Goal: Task Accomplishment & Management: Complete application form

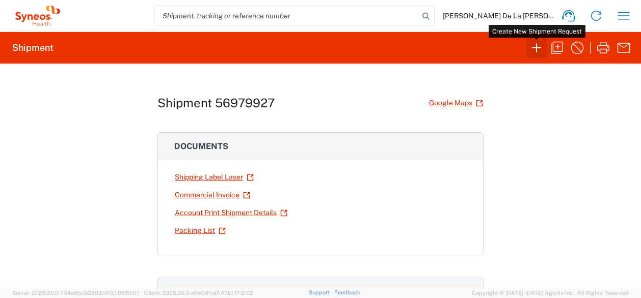
click at [534, 43] on icon "button" at bounding box center [536, 48] width 16 height 16
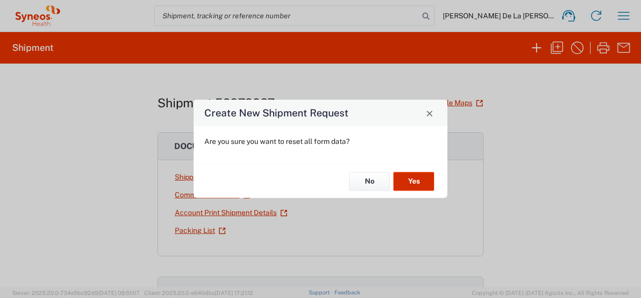
click at [418, 174] on button "Yes" at bounding box center [413, 181] width 41 height 19
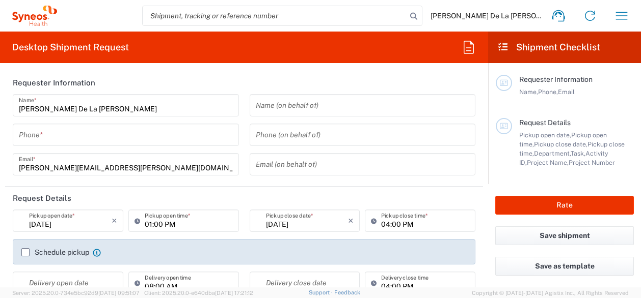
type input "[US_STATE]"
type input "[GEOGRAPHIC_DATA]"
type input "8350"
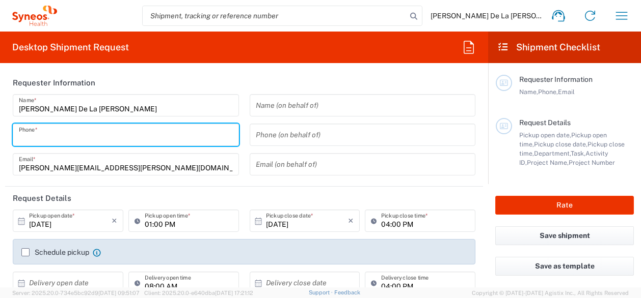
click at [82, 136] on input "tel" at bounding box center [126, 135] width 214 height 18
type input "91"
type input "Syneos Health, LLC-[GEOGRAPHIC_DATA] [GEOGRAPHIC_DATA] [GEOGRAPHIC_DATA]"
type input "9178374901"
click at [199, 81] on header "Requester Information" at bounding box center [244, 82] width 478 height 23
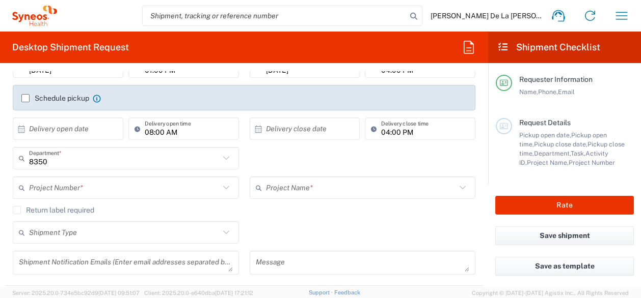
scroll to position [155, 0]
click at [116, 153] on input "text" at bounding box center [124, 158] width 190 height 18
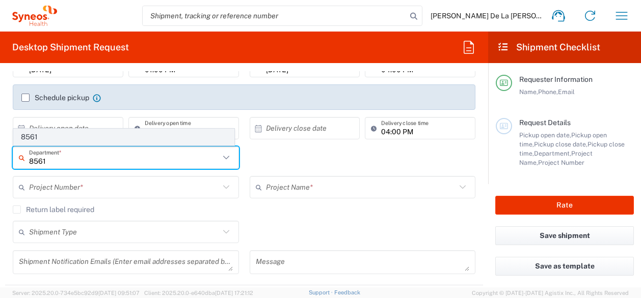
type input "8561"
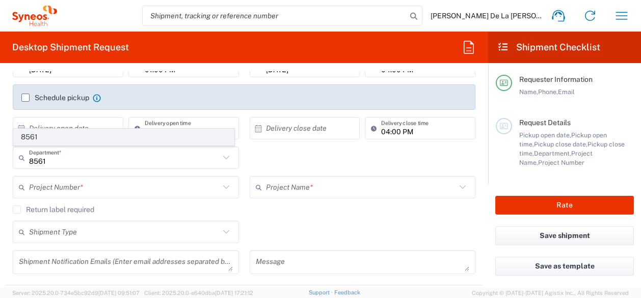
click at [71, 141] on span "8561" at bounding box center [124, 137] width 220 height 16
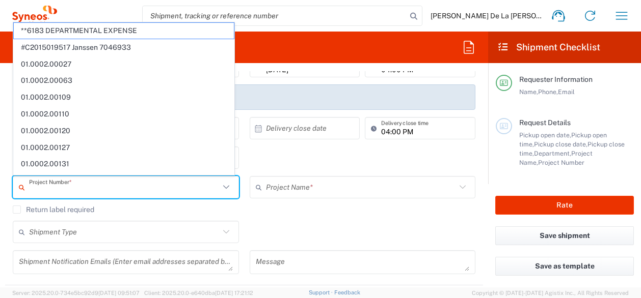
click at [85, 188] on input "text" at bounding box center [124, 188] width 190 height 18
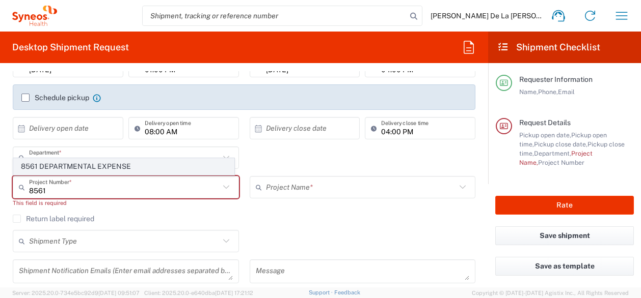
click at [82, 165] on span "8561 DEPARTMENTAL EXPENSE" at bounding box center [124, 167] width 220 height 16
type input "8561 DEPARTMENTAL EXPENSE"
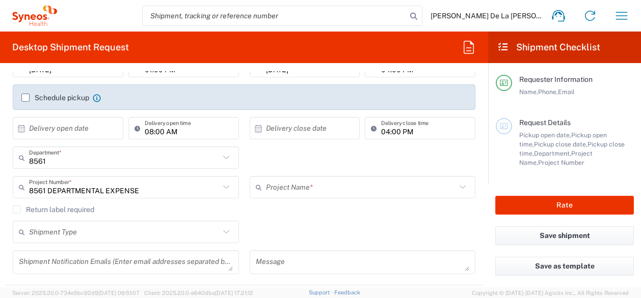
type input "8561 DEPARTMENTAL EXPENSE"
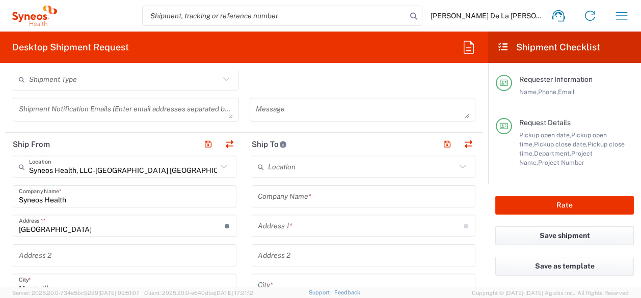
scroll to position [317, 0]
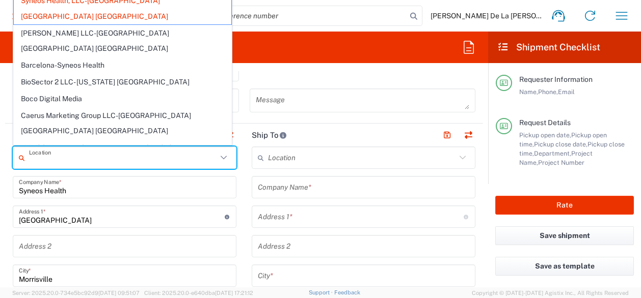
click at [172, 162] on input "text" at bounding box center [123, 158] width 188 height 18
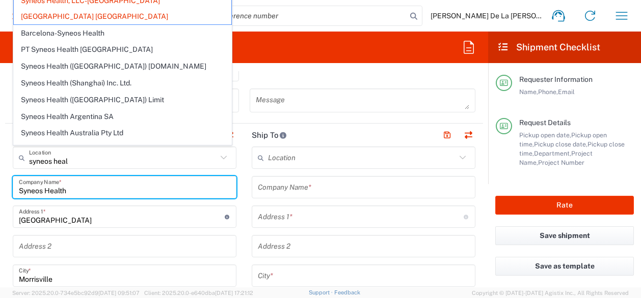
click at [126, 193] on input "Syneos Health" at bounding box center [124, 188] width 211 height 18
type input "Syneos Health, LLC-[GEOGRAPHIC_DATA] [GEOGRAPHIC_DATA] [GEOGRAPHIC_DATA]"
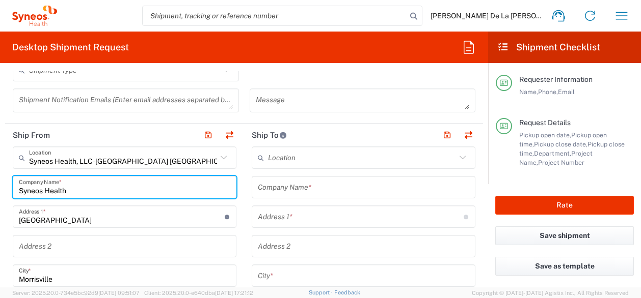
type input "Syneos Healt"
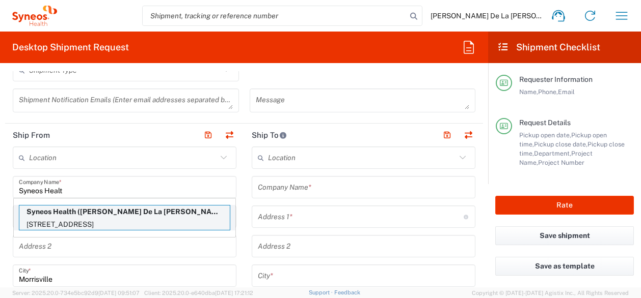
click at [129, 219] on p "[STREET_ADDRESS]" at bounding box center [124, 224] width 210 height 13
type input "Syneos Health"
type input "[STREET_ADDRESS]"
type input "3rd Floor"
type input "Bridgewater"
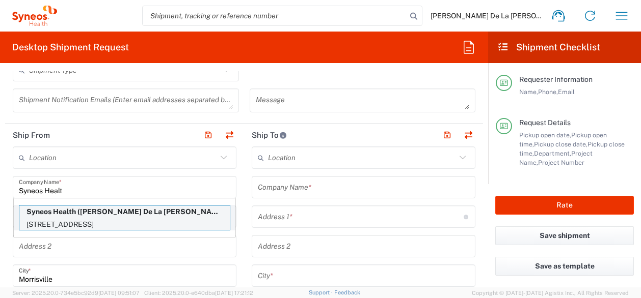
type input "[US_STATE]"
type input "08807"
type input "9178374901"
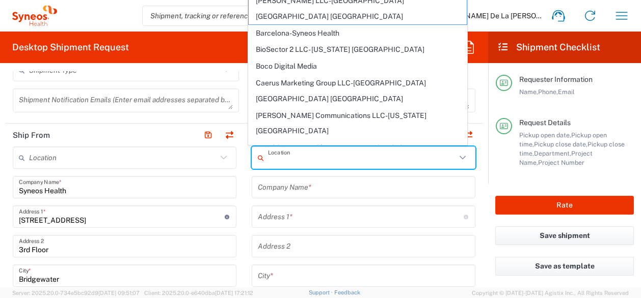
click at [367, 159] on input "text" at bounding box center [362, 158] width 188 height 18
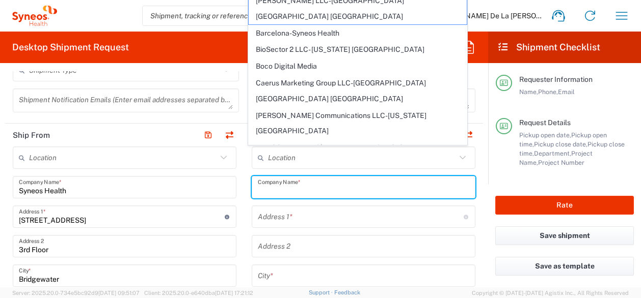
click at [357, 183] on input "text" at bounding box center [363, 188] width 211 height 18
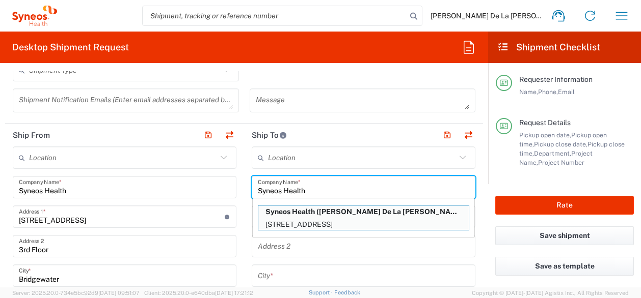
type input "Syneos Health"
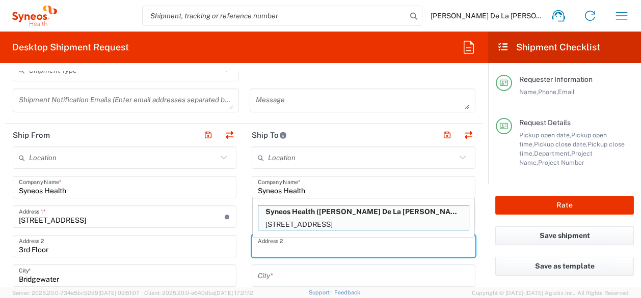
click at [258, 245] on input "text" at bounding box center [363, 247] width 211 height 18
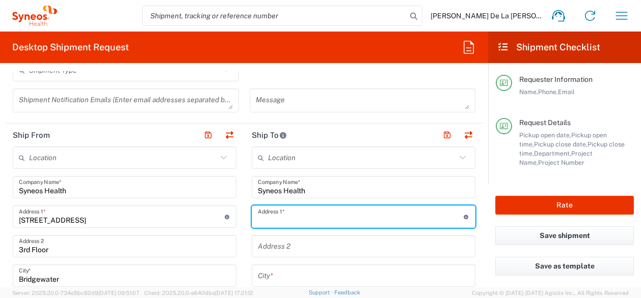
click at [258, 210] on input "text" at bounding box center [361, 217] width 206 height 18
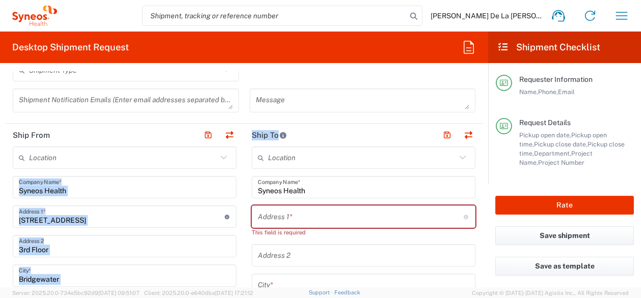
drag, startPoint x: 236, startPoint y: 165, endPoint x: 295, endPoint y: 164, distance: 59.1
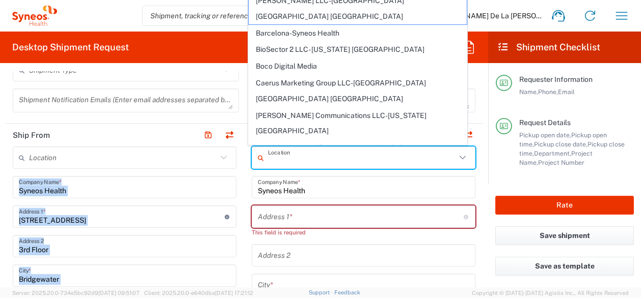
click at [295, 164] on input "text" at bounding box center [362, 158] width 188 height 18
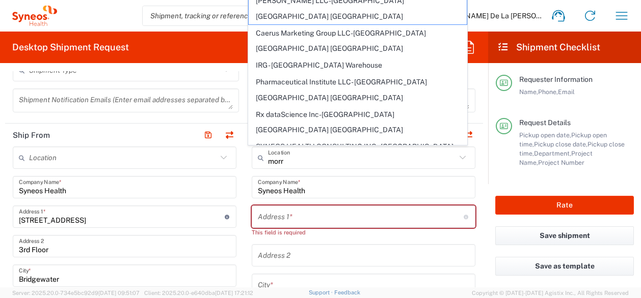
click at [321, 172] on span "SYNEOS HEALTH LLC [GEOGRAPHIC_DATA] [GEOGRAPHIC_DATA]" at bounding box center [356, 188] width 217 height 32
type input "SYNEOS HEALTH LLC [GEOGRAPHIC_DATA] [GEOGRAPHIC_DATA]"
type input "SYNEOS HEALTH LLC"
type input "1030 SYNC ST"
type input "Morrisville"
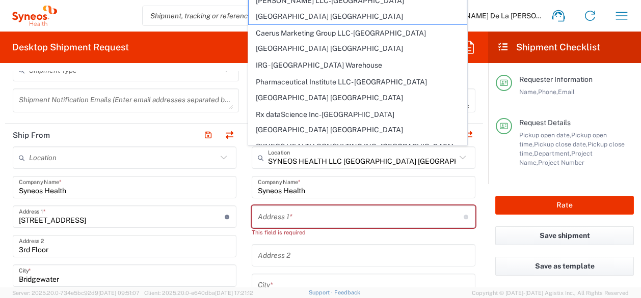
type input "[GEOGRAPHIC_DATA]"
type input "27560"
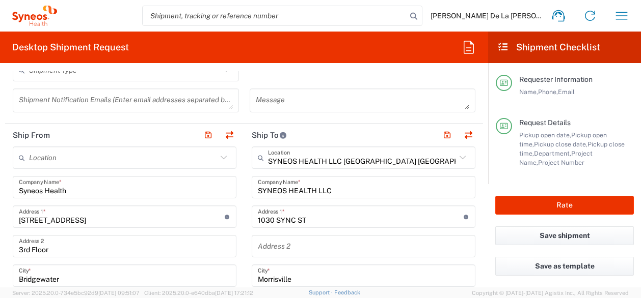
type input "[US_STATE]"
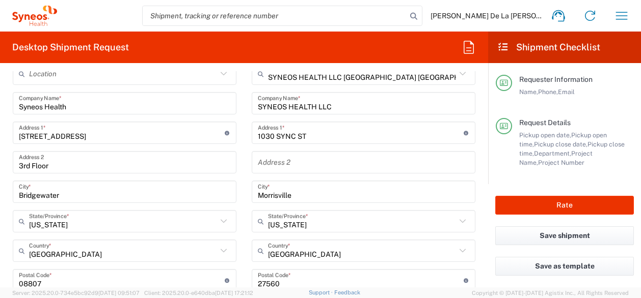
scroll to position [400, 0]
click at [275, 173] on div "Address 2" at bounding box center [364, 163] width 224 height 22
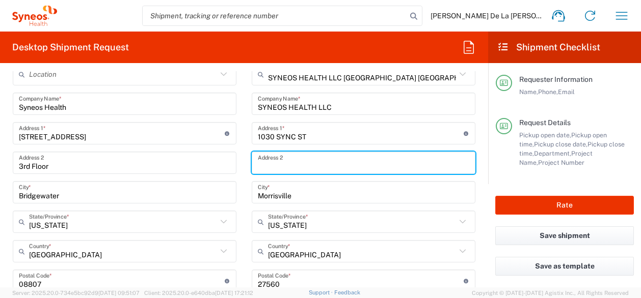
click at [270, 167] on input "text" at bounding box center [363, 163] width 211 height 18
type input "6th Floor"
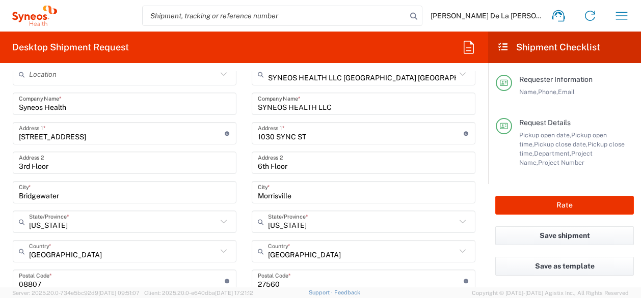
click at [244, 184] on main "SYNEOS HEALTH LLC [GEOGRAPHIC_DATA] [GEOGRAPHIC_DATA] Location SYNEOS HEALTH LL…" at bounding box center [363, 286] width 239 height 446
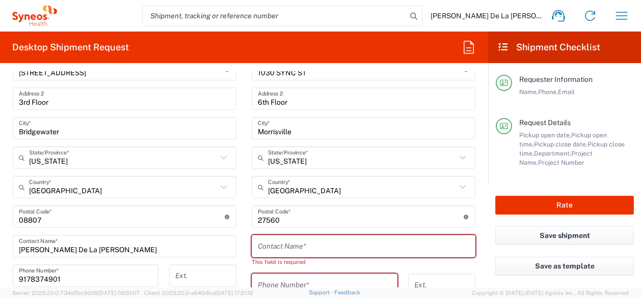
scroll to position [465, 0]
click at [276, 241] on input "text" at bounding box center [363, 246] width 211 height 18
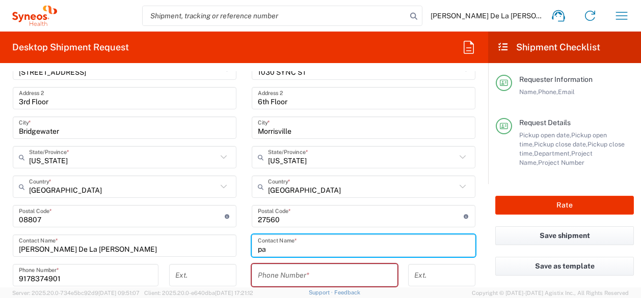
type input "p"
type input "[PERSON_NAME]"
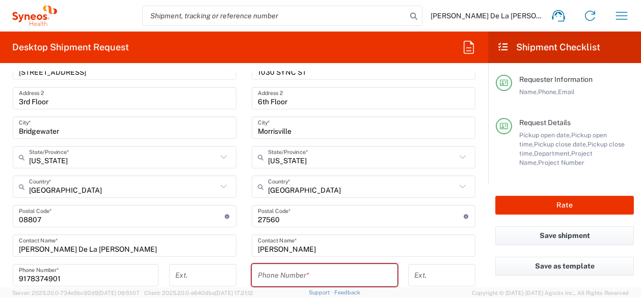
click at [270, 264] on div "Phone Number *" at bounding box center [325, 275] width 146 height 22
click at [269, 267] on input "tel" at bounding box center [324, 276] width 133 height 18
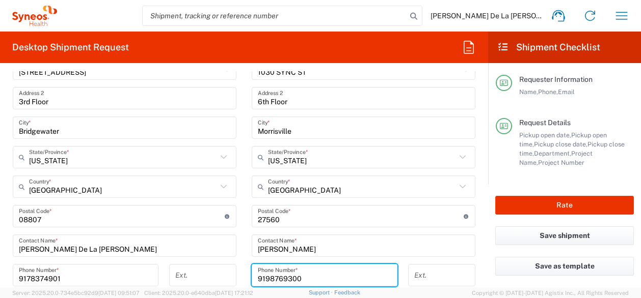
type input "9198769300"
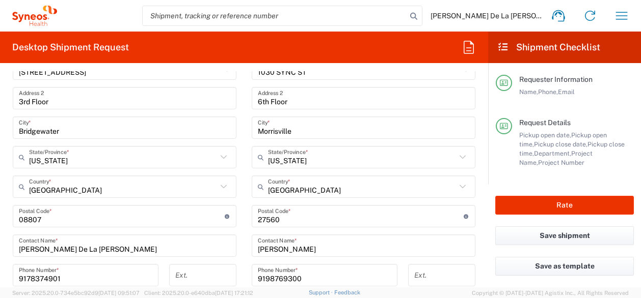
click at [236, 258] on main "Location [PERSON_NAME] LLC-[GEOGRAPHIC_DATA] [GEOGRAPHIC_DATA] [GEOGRAPHIC_DATA…" at bounding box center [124, 212] width 239 height 428
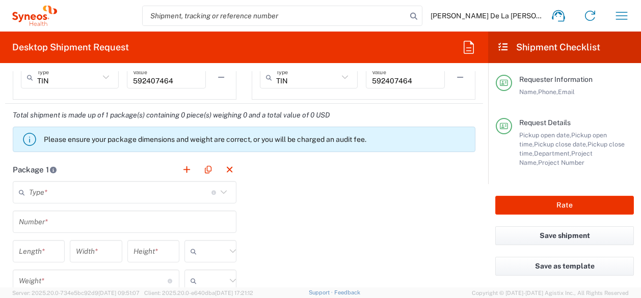
scroll to position [792, 0]
click at [220, 185] on icon at bounding box center [223, 191] width 13 height 13
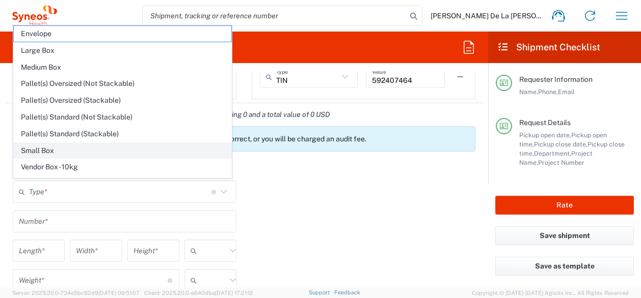
click at [119, 150] on span "Small Box" at bounding box center [122, 151] width 217 height 16
type input "Small Box"
type input "12.25"
type input "11"
type input "1.5"
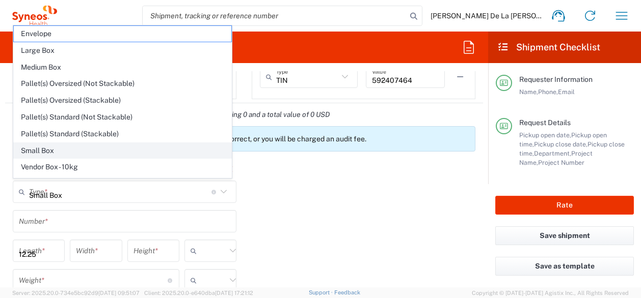
type input "in"
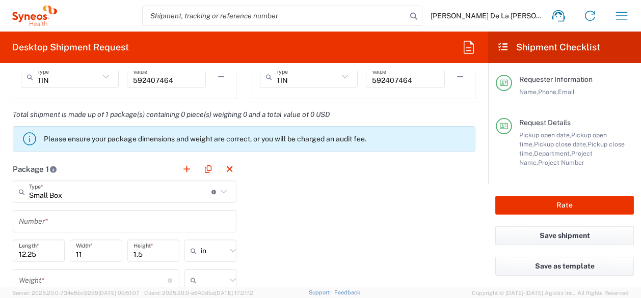
scroll to position [825, 0]
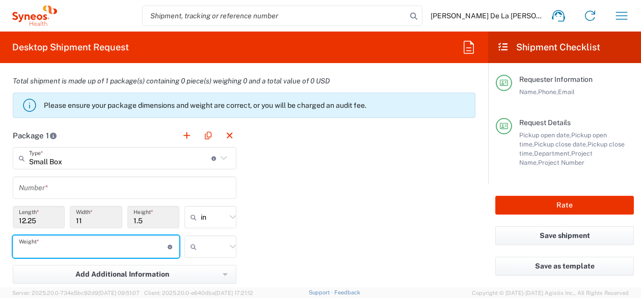
click at [132, 250] on input "number" at bounding box center [93, 247] width 149 height 18
type input "2"
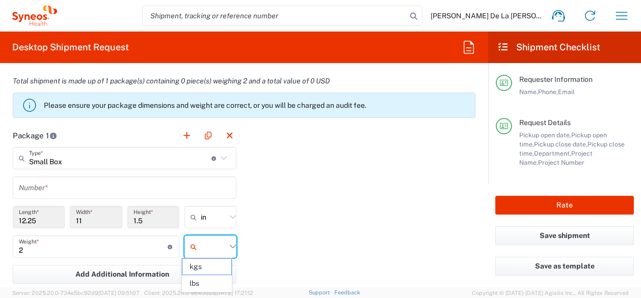
click at [201, 246] on input "text" at bounding box center [213, 247] width 25 height 16
click at [209, 279] on span "lbs" at bounding box center [206, 284] width 49 height 16
type input "lbs"
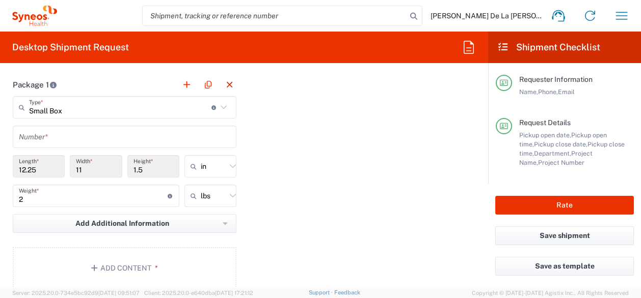
scroll to position [912, 0]
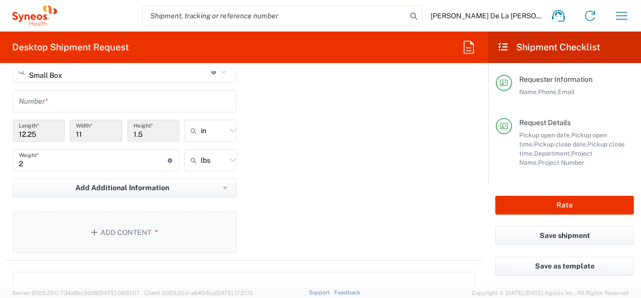
click at [165, 217] on button "Add Content *" at bounding box center [125, 233] width 224 height 42
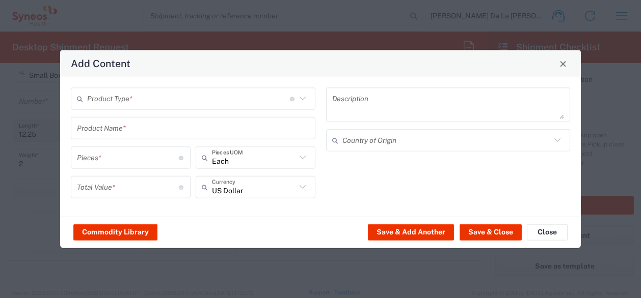
click at [262, 95] on input "text" at bounding box center [188, 99] width 203 height 18
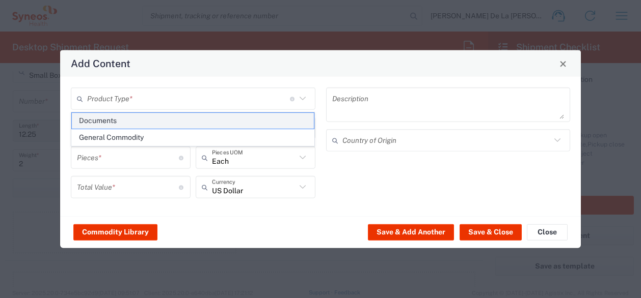
click at [199, 122] on span "Documents" at bounding box center [193, 121] width 242 height 16
type input "Documents"
type input "1"
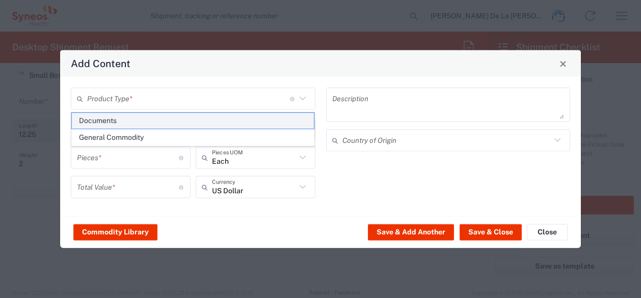
type textarea "Documents"
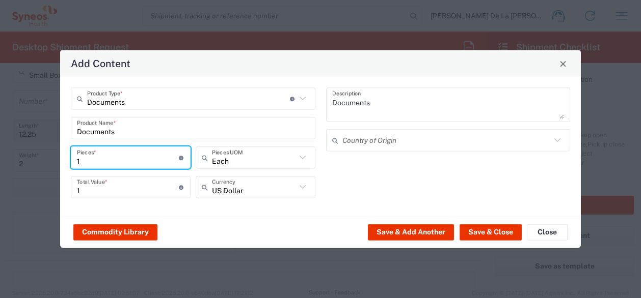
click at [104, 163] on input "1" at bounding box center [128, 158] width 102 height 18
type input "22"
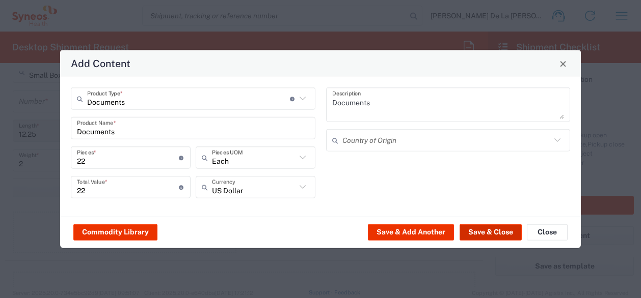
click at [476, 227] on button "Save & Close" at bounding box center [490, 232] width 62 height 16
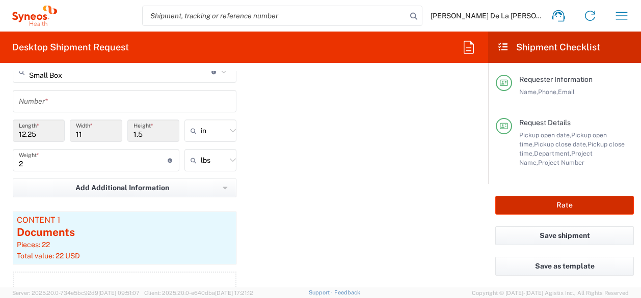
click at [535, 202] on button "Rate" at bounding box center [564, 205] width 138 height 19
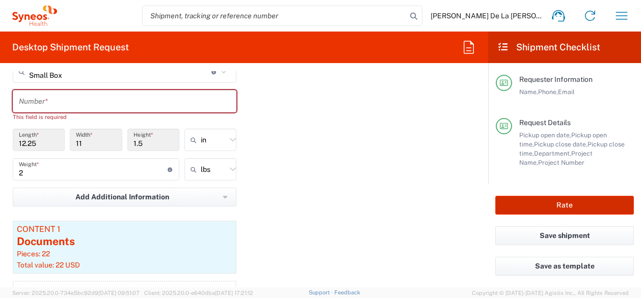
type input "8561 DEPARTMENTAL EXPENSE"
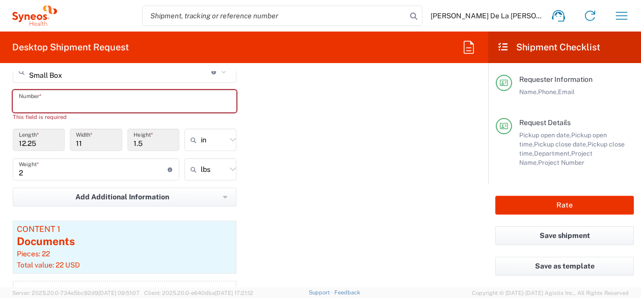
click at [54, 106] on input "text" at bounding box center [124, 102] width 211 height 18
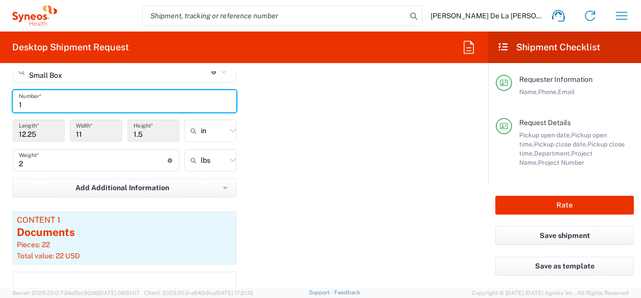
type input "1"
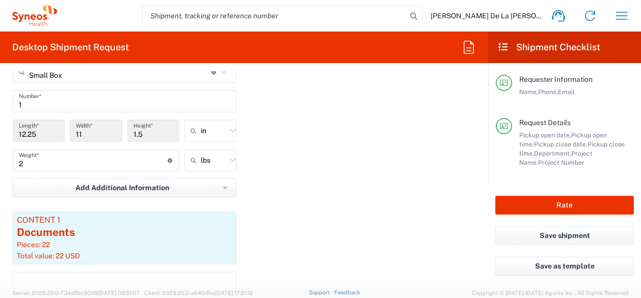
click at [356, 190] on div "Package 1 Small Box Type * Material used to package goods Envelope Large Box Me…" at bounding box center [244, 180] width 478 height 284
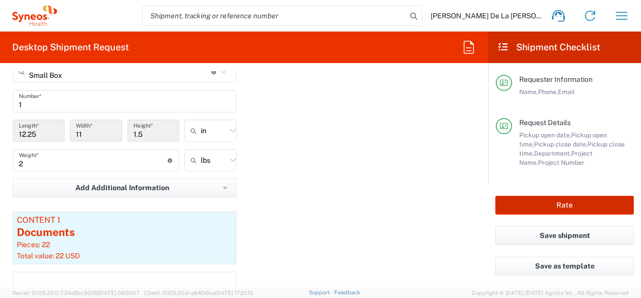
click at [579, 201] on button "Rate" at bounding box center [564, 205] width 138 height 19
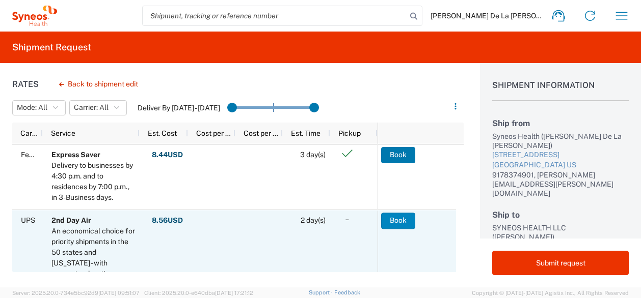
click at [401, 224] on button "Book" at bounding box center [398, 221] width 34 height 16
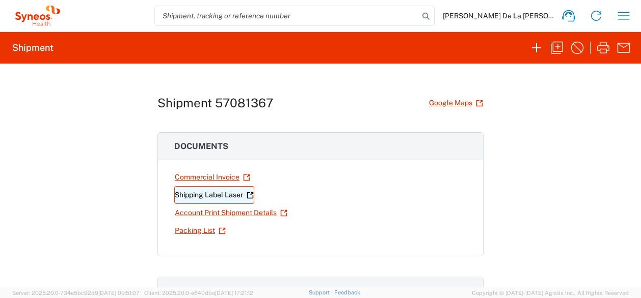
click at [223, 195] on link "Shipping Label Laser" at bounding box center [214, 195] width 80 height 18
